Goal: Task Accomplishment & Management: Use online tool/utility

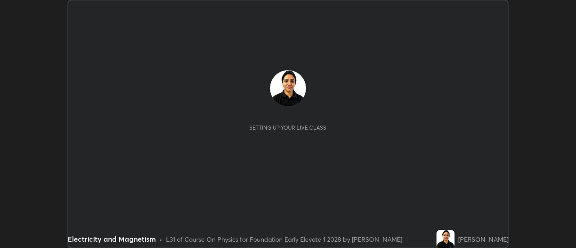
scroll to position [248, 575]
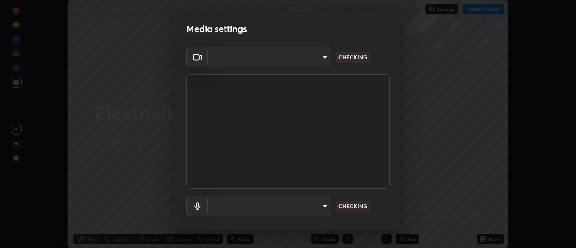
type input "609e5a32b3deb6334e4eacac44e0076ed714ca5fe8849d3a386cfb8853ab1d3b"
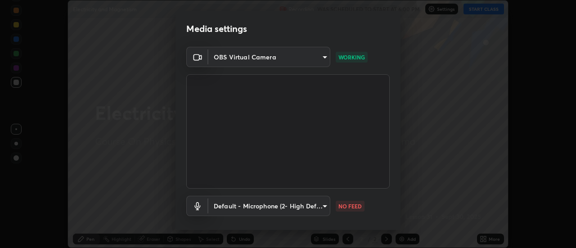
click at [323, 206] on body "Erase all Electricity and Magnetism Recording WAS SCHEDULED TO START AT 6:00 PM…" at bounding box center [288, 124] width 576 height 248
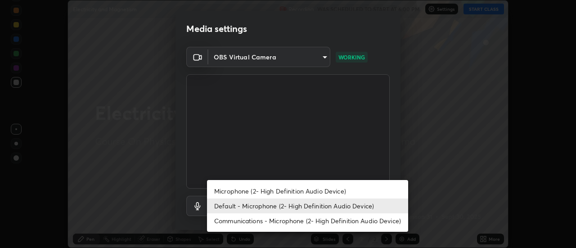
click at [325, 192] on li "Microphone (2- High Definition Audio Device)" at bounding box center [307, 191] width 201 height 15
type input "5c097316edad770ff1f9d78bd65a581c51af3332334228ceb6903064a2fe3379"
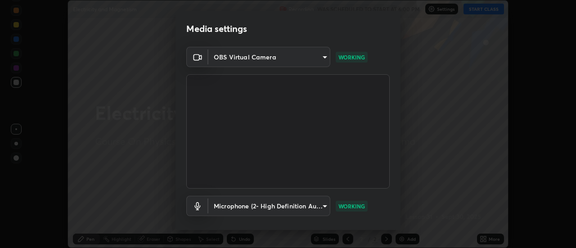
scroll to position [47, 0]
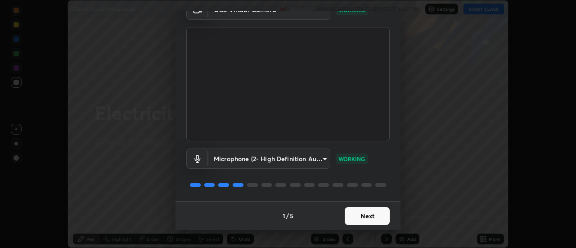
click at [370, 215] on button "Next" at bounding box center [367, 216] width 45 height 18
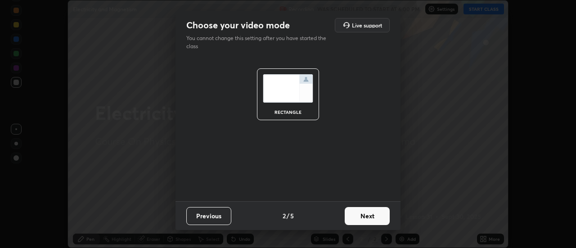
scroll to position [0, 0]
click at [371, 217] on button "Next" at bounding box center [367, 216] width 45 height 18
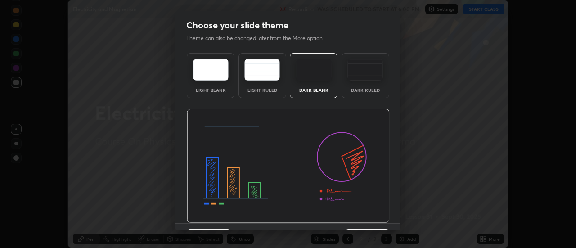
scroll to position [22, 0]
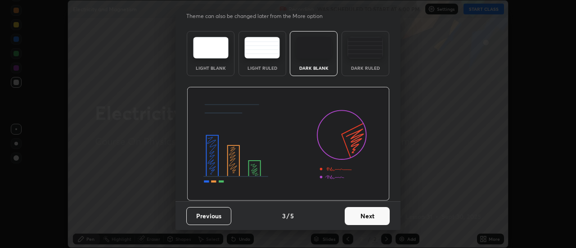
click at [366, 222] on button "Next" at bounding box center [367, 216] width 45 height 18
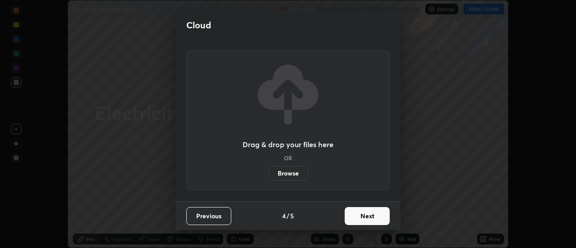
scroll to position [0, 0]
click at [363, 219] on button "Next" at bounding box center [367, 216] width 45 height 18
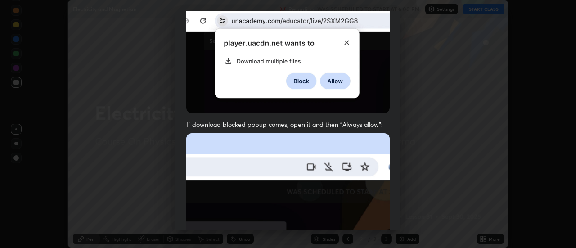
scroll to position [231, 0]
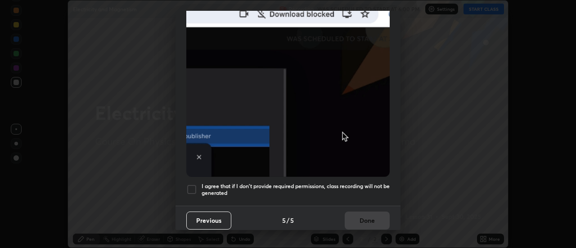
click at [193, 184] on div at bounding box center [191, 189] width 11 height 11
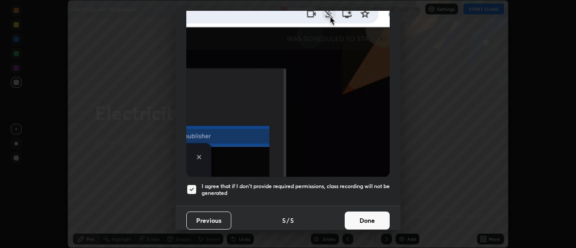
click at [365, 213] on button "Done" at bounding box center [367, 220] width 45 height 18
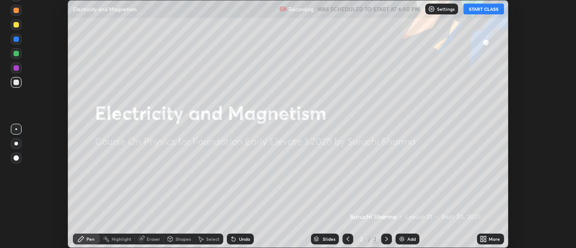
click at [489, 7] on button "START CLASS" at bounding box center [483, 9] width 40 height 11
click at [408, 237] on div "Add" at bounding box center [411, 239] width 9 height 4
